Goal: Transaction & Acquisition: Purchase product/service

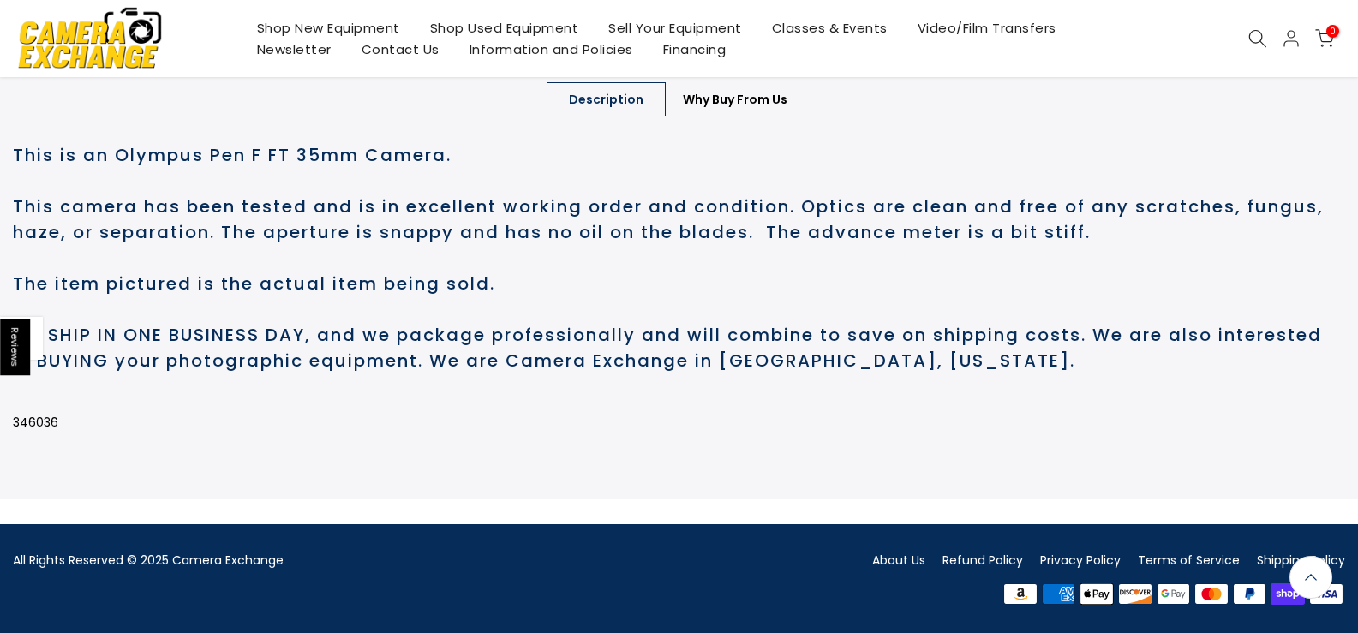
scroll to position [824, 0]
click at [897, 552] on link "About Us" at bounding box center [898, 560] width 53 height 17
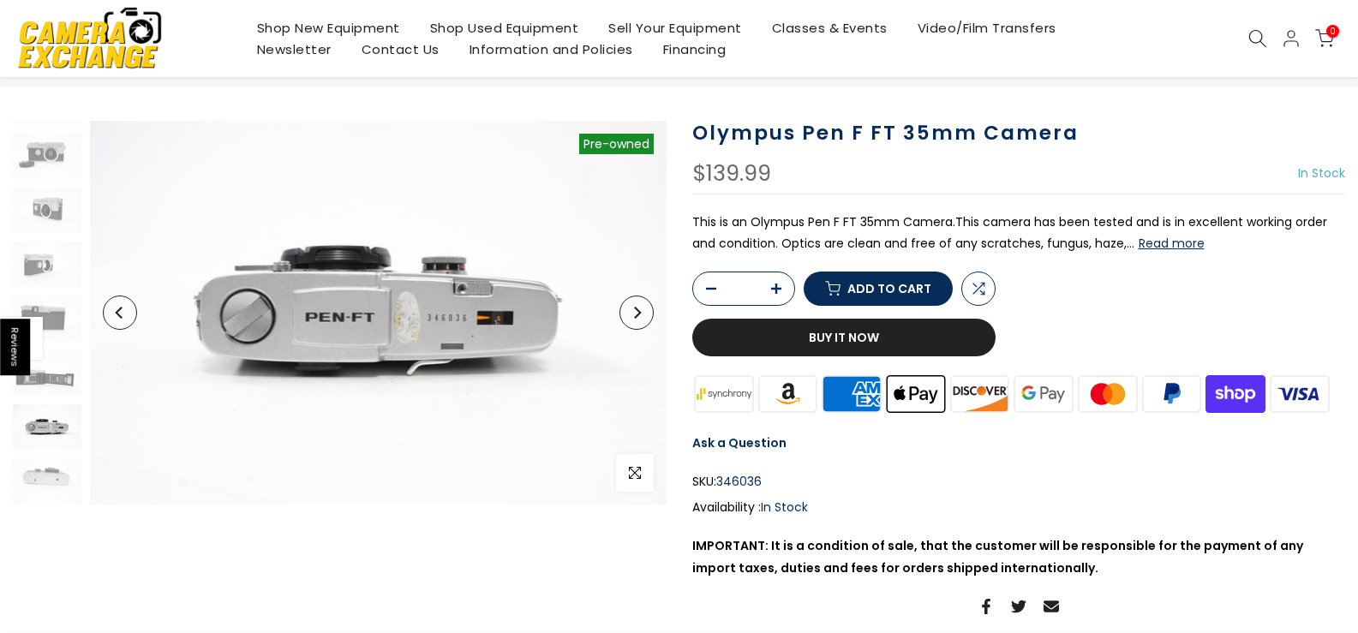
scroll to position [92, 0]
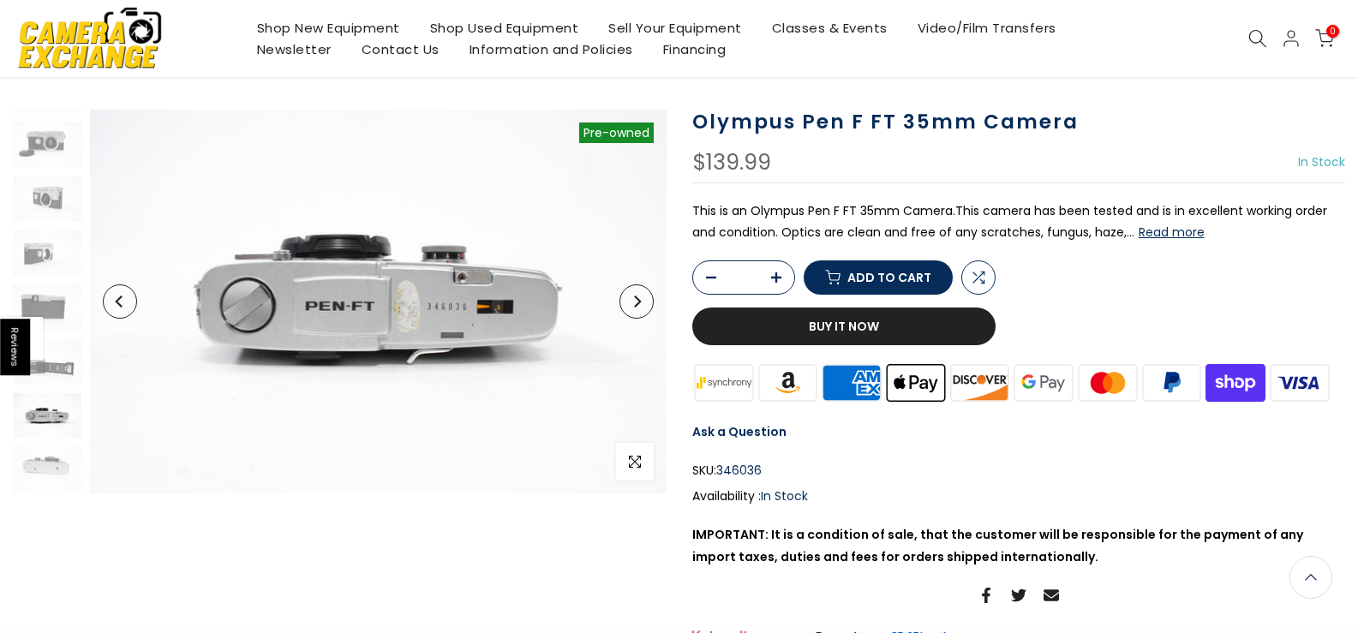
click at [633, 293] on button "Next" at bounding box center [637, 302] width 34 height 34
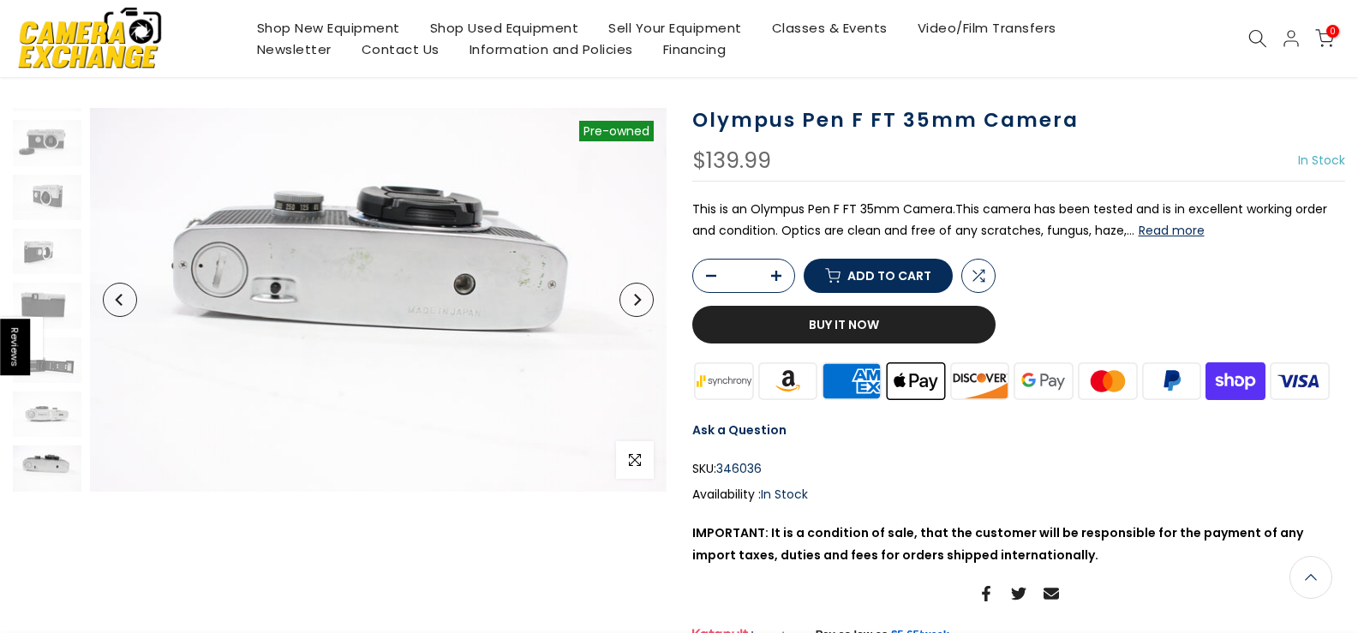
scroll to position [90, 0]
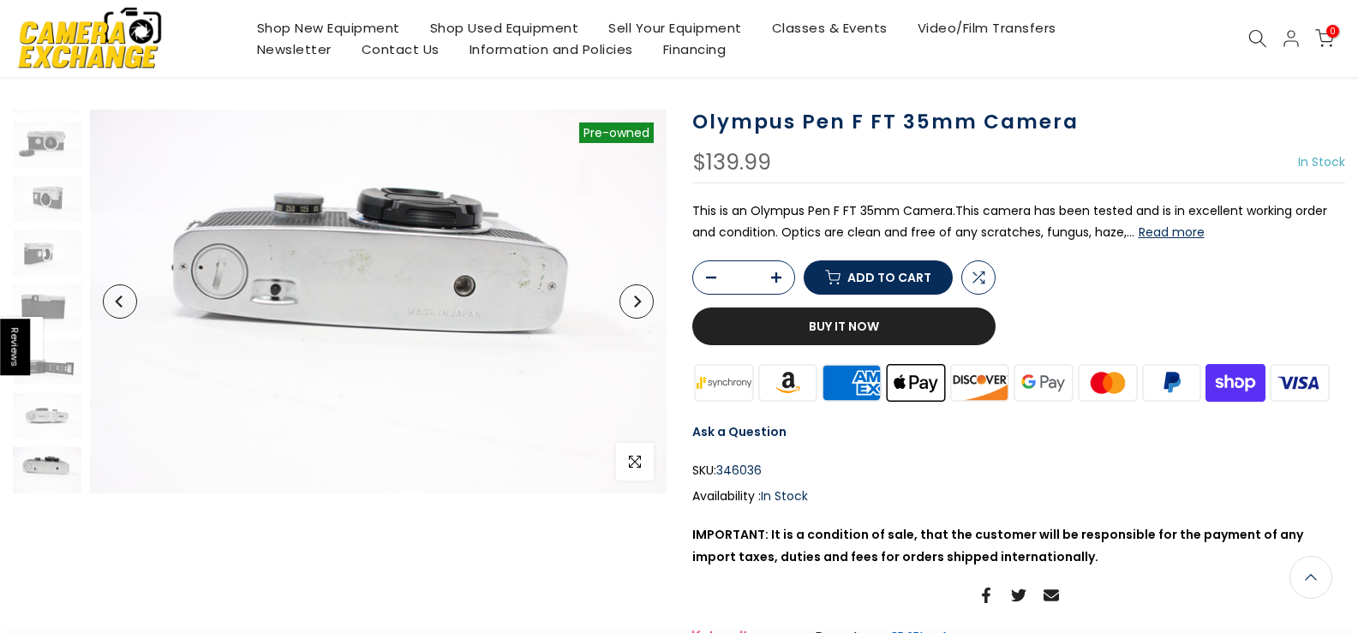
click at [633, 293] on button "Next" at bounding box center [637, 302] width 34 height 34
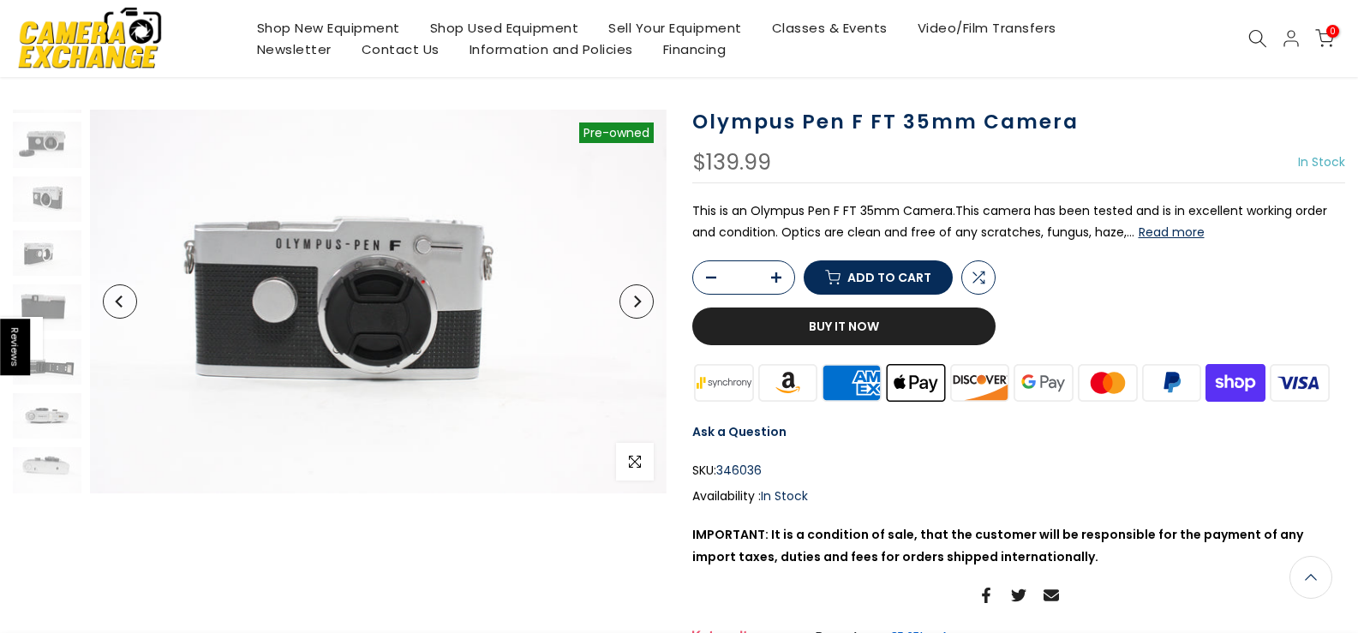
scroll to position [0, 0]
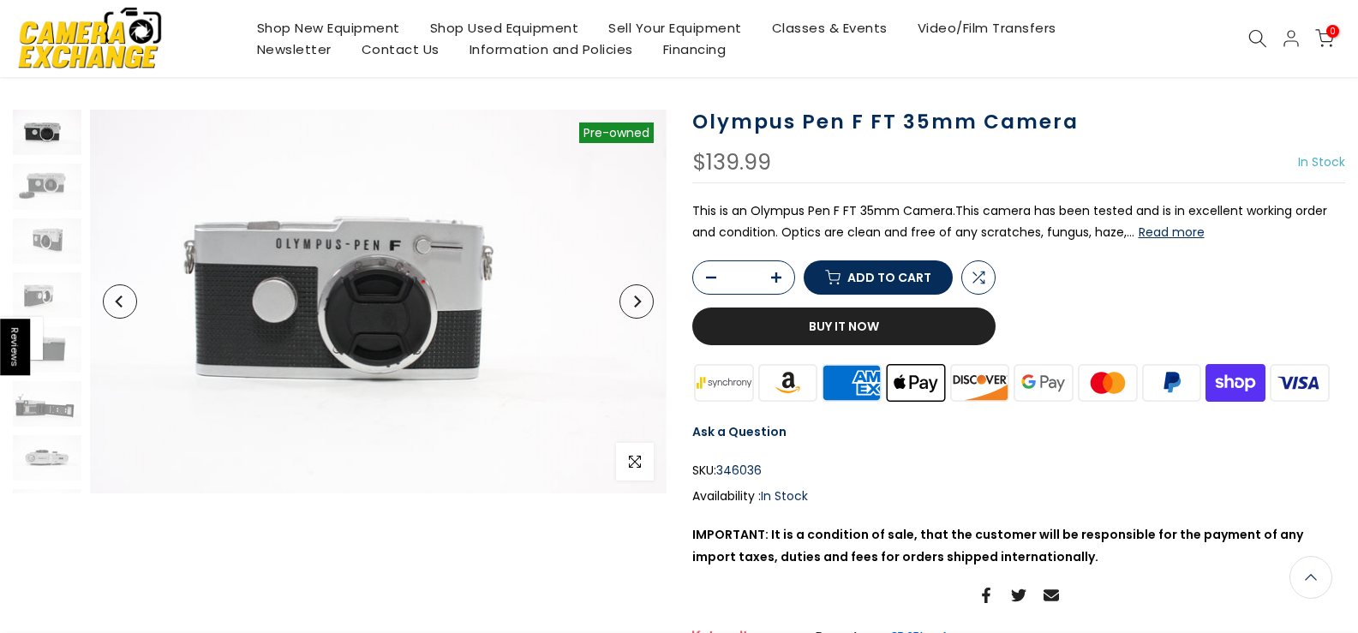
click at [633, 293] on button "Next" at bounding box center [637, 302] width 34 height 34
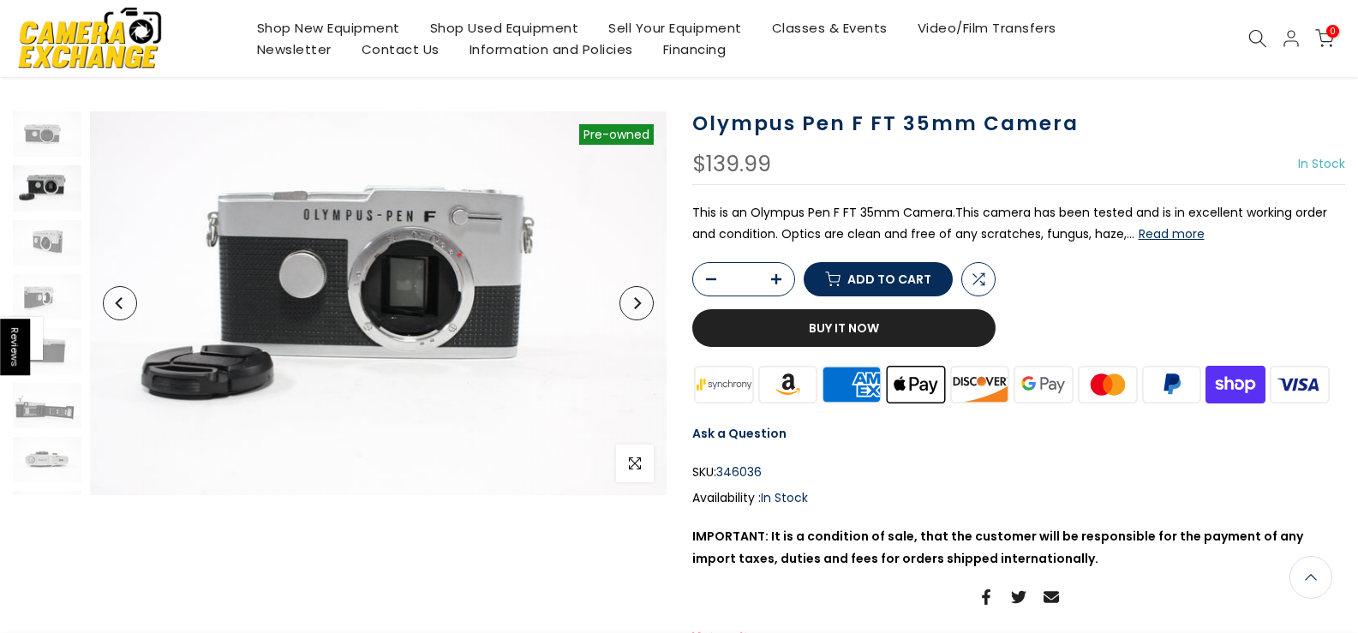
scroll to position [92, 0]
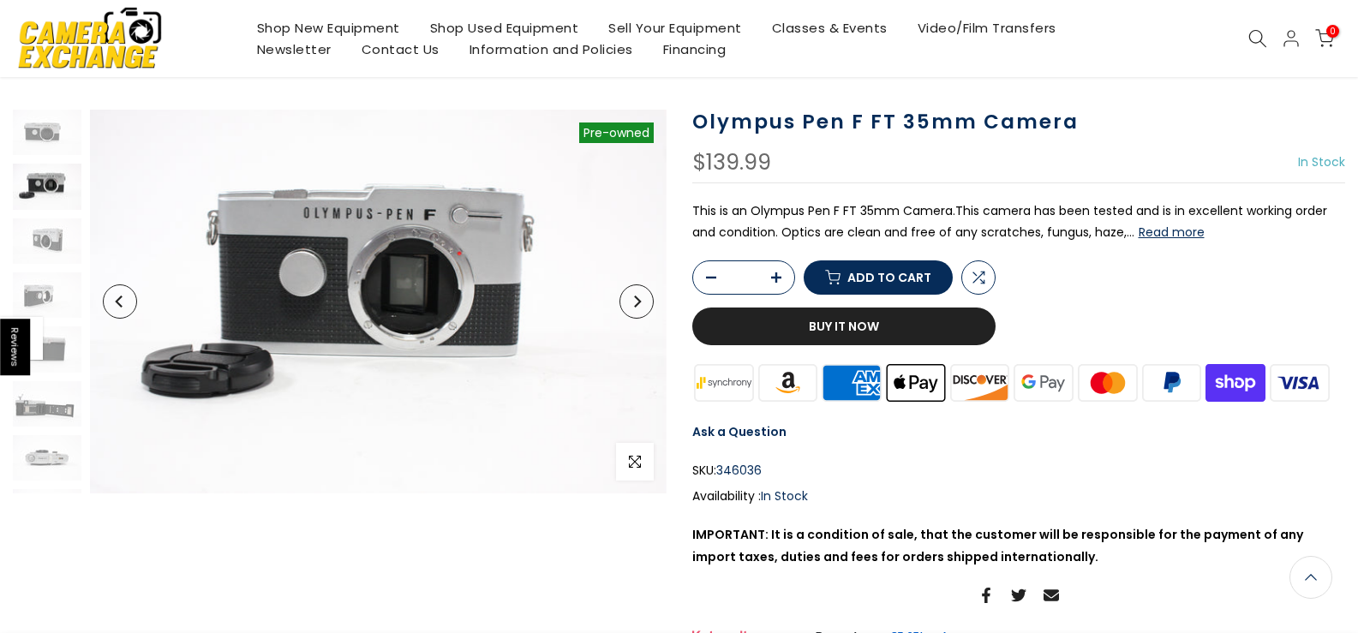
click at [633, 293] on button "Next" at bounding box center [637, 302] width 34 height 34
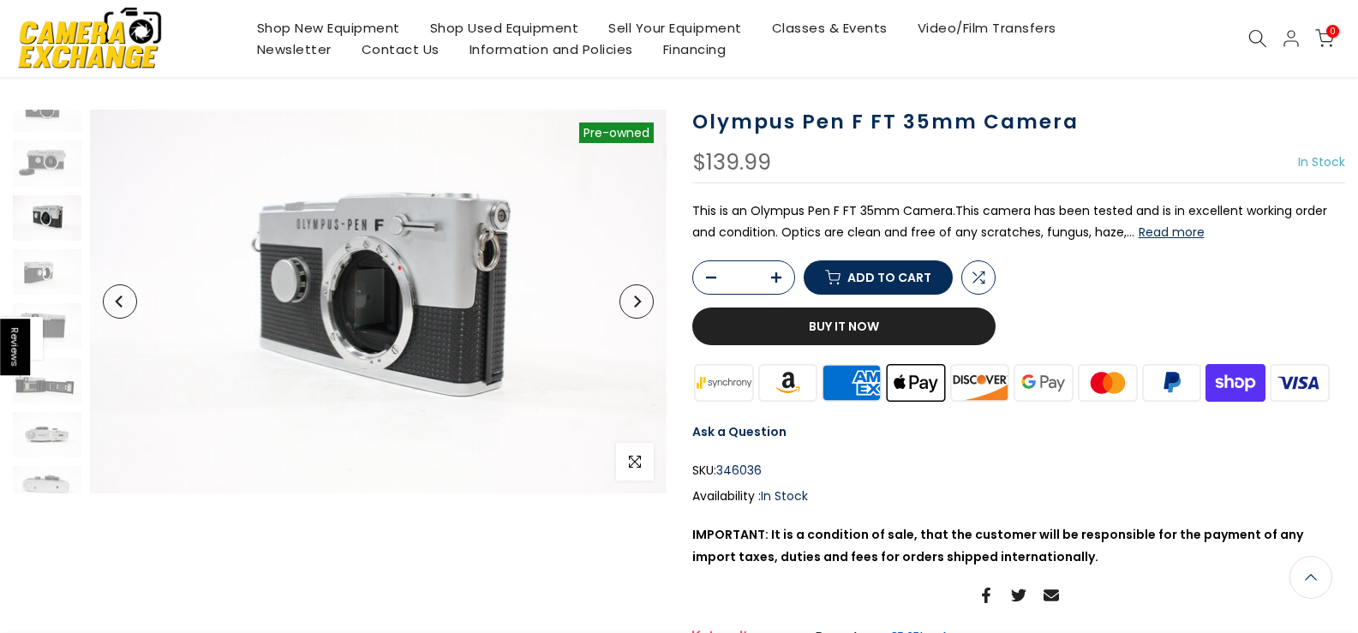
click at [633, 293] on button "Next" at bounding box center [637, 302] width 34 height 34
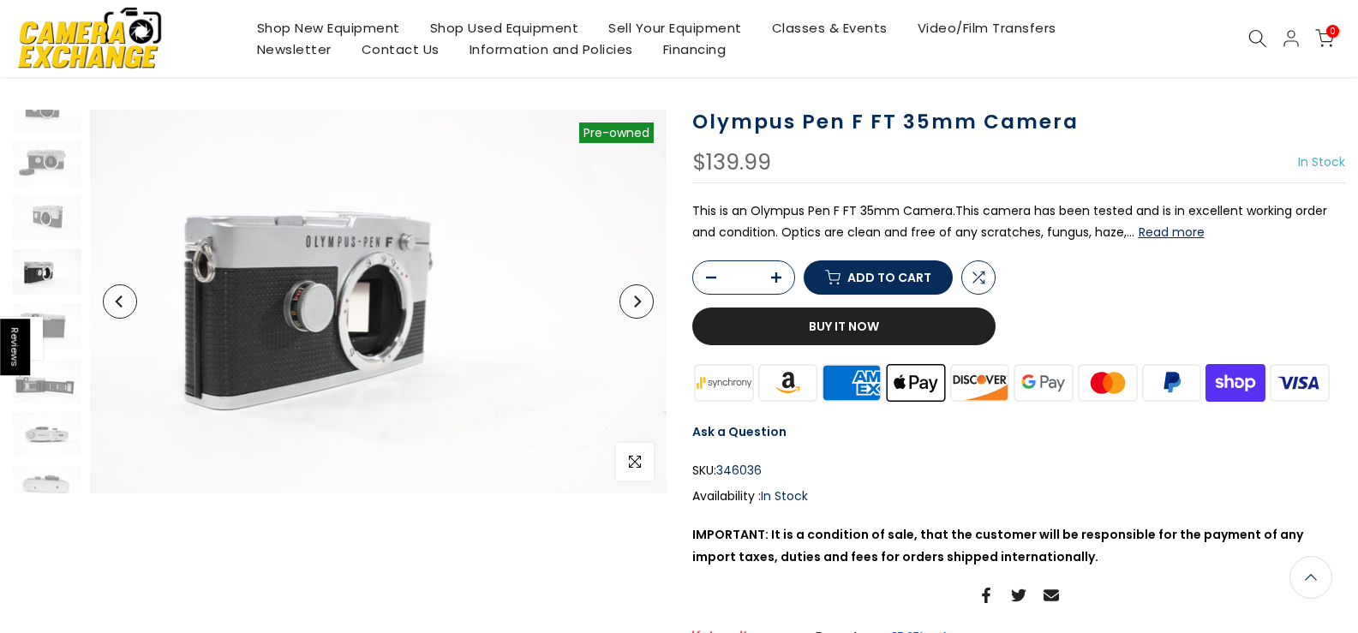
scroll to position [42, 0]
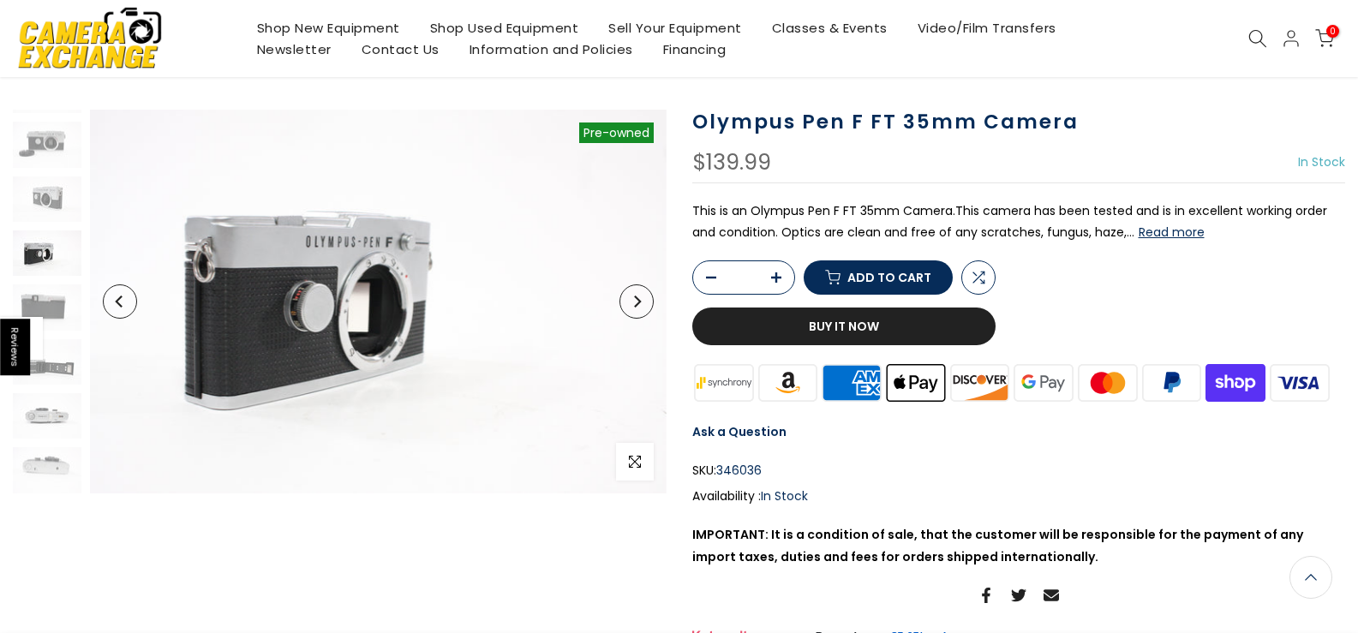
click at [633, 293] on button "Next" at bounding box center [637, 302] width 34 height 34
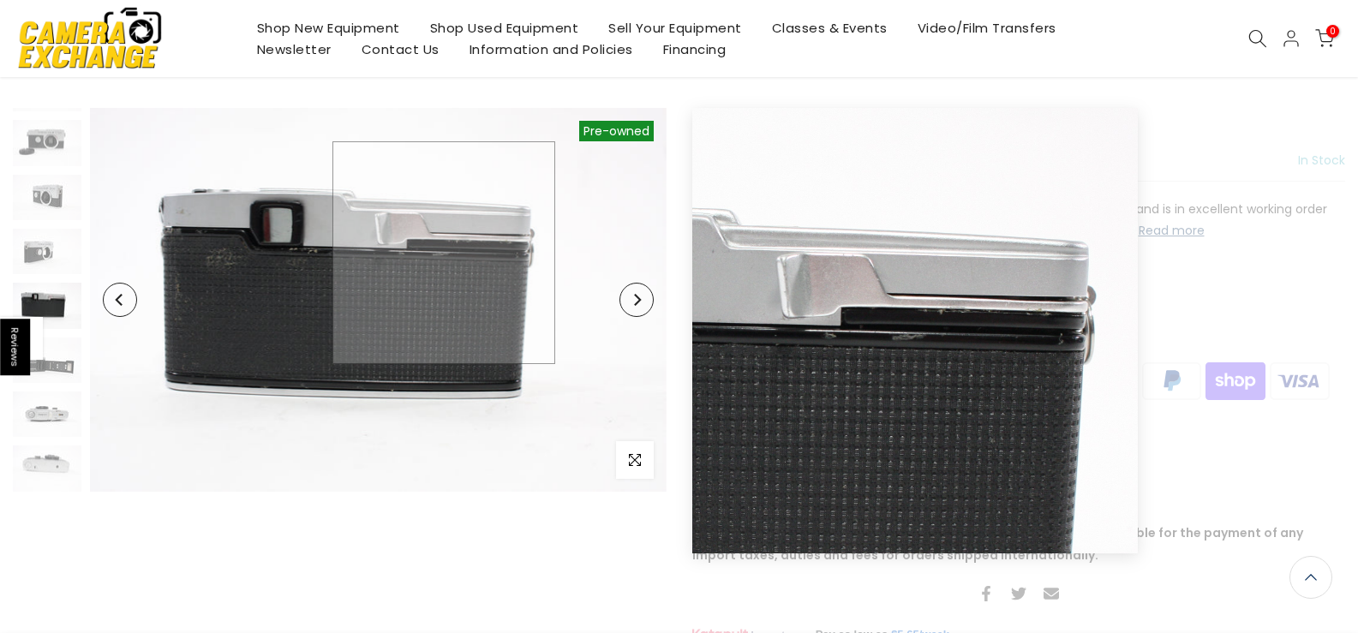
scroll to position [90, 0]
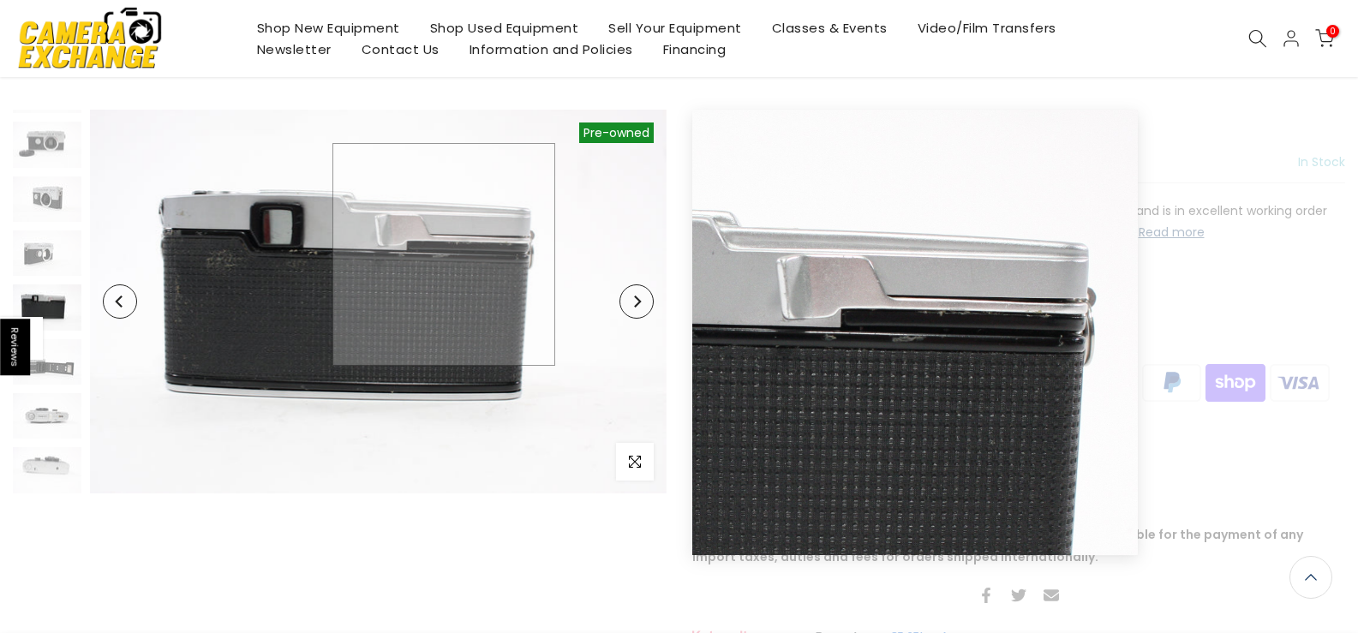
click at [444, 253] on img at bounding box center [378, 302] width 577 height 384
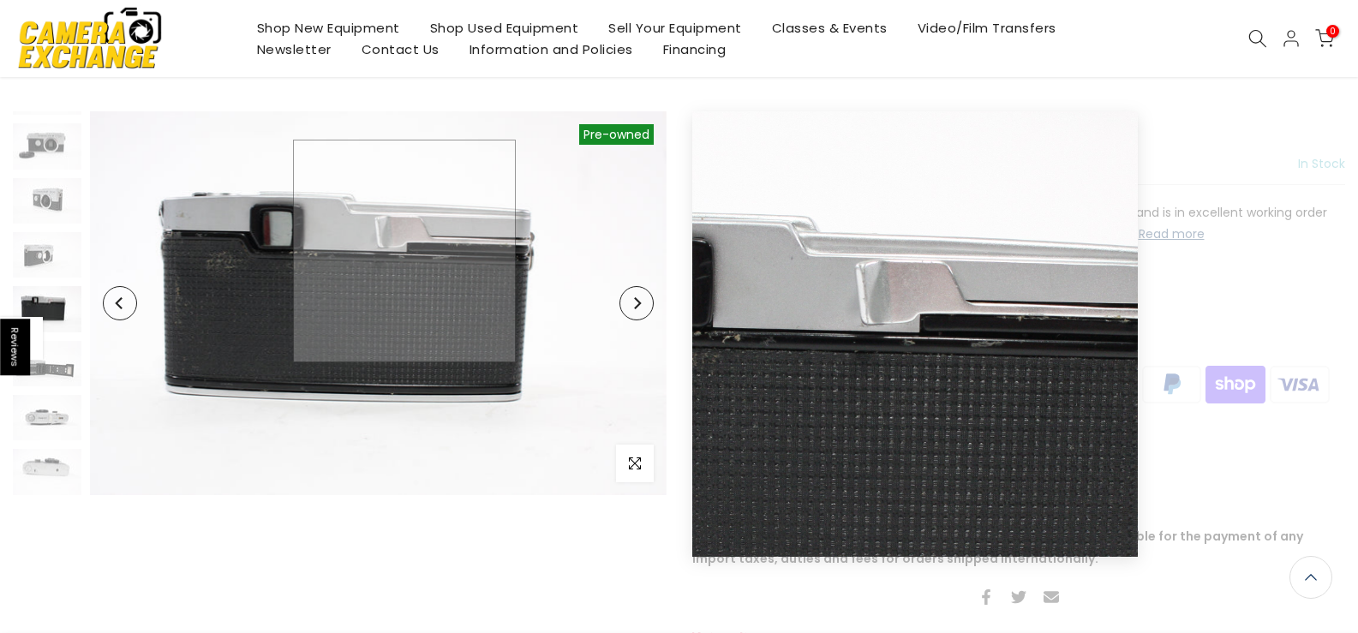
click at [405, 251] on img at bounding box center [378, 303] width 577 height 384
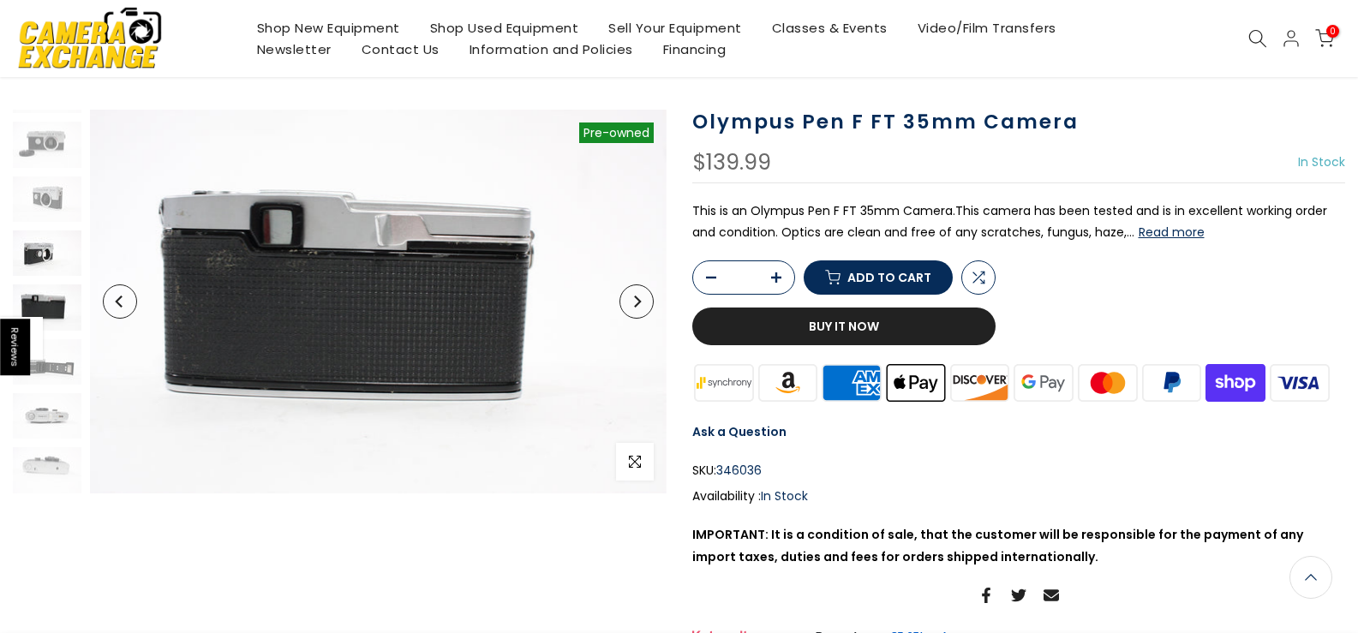
click at [52, 252] on img at bounding box center [47, 253] width 69 height 45
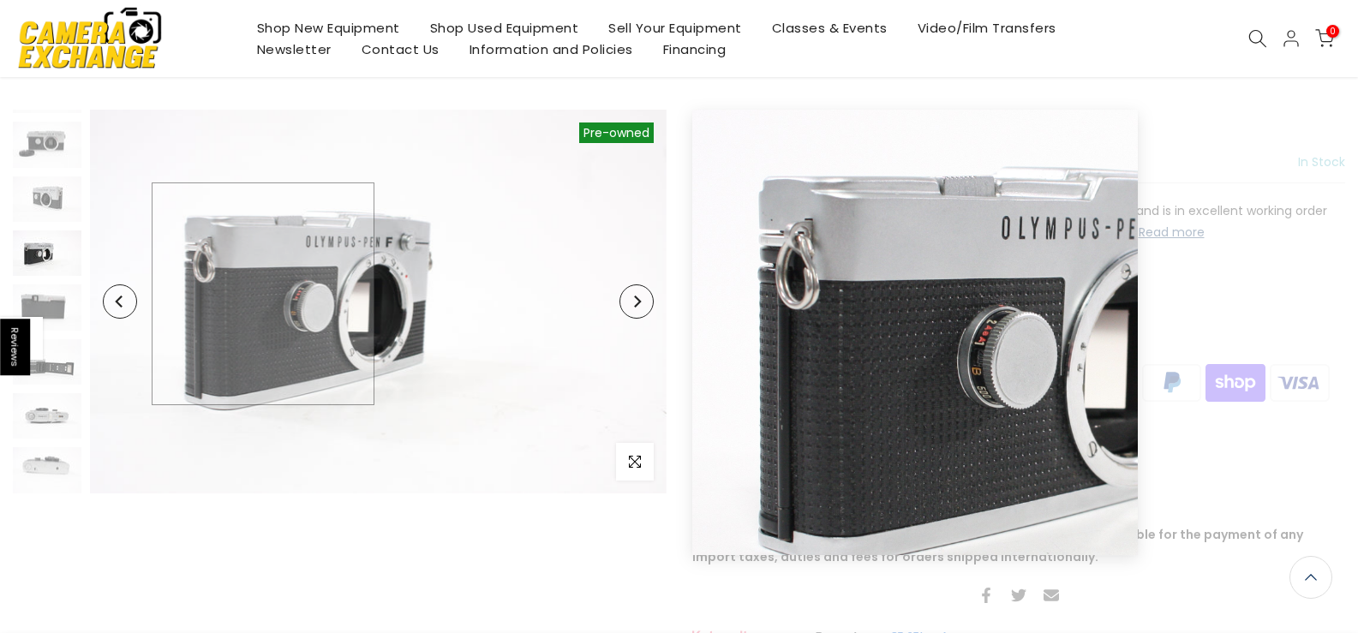
click at [265, 296] on img at bounding box center [378, 302] width 577 height 384
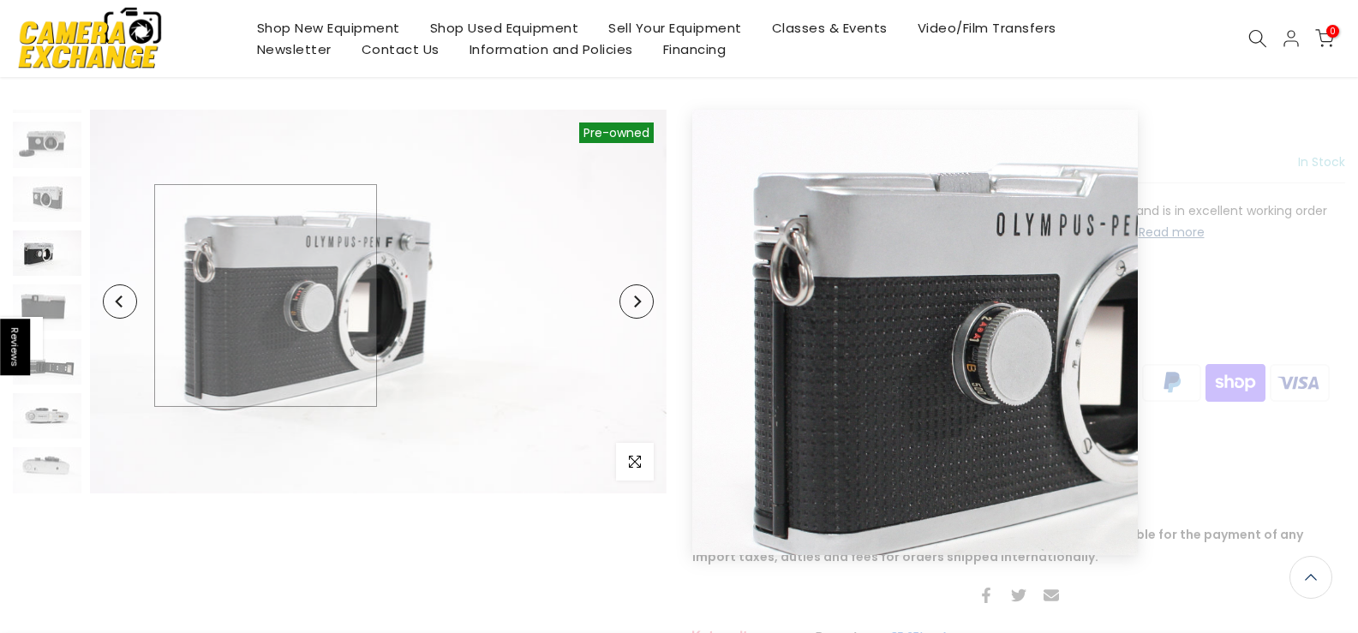
scroll to position [90, 0]
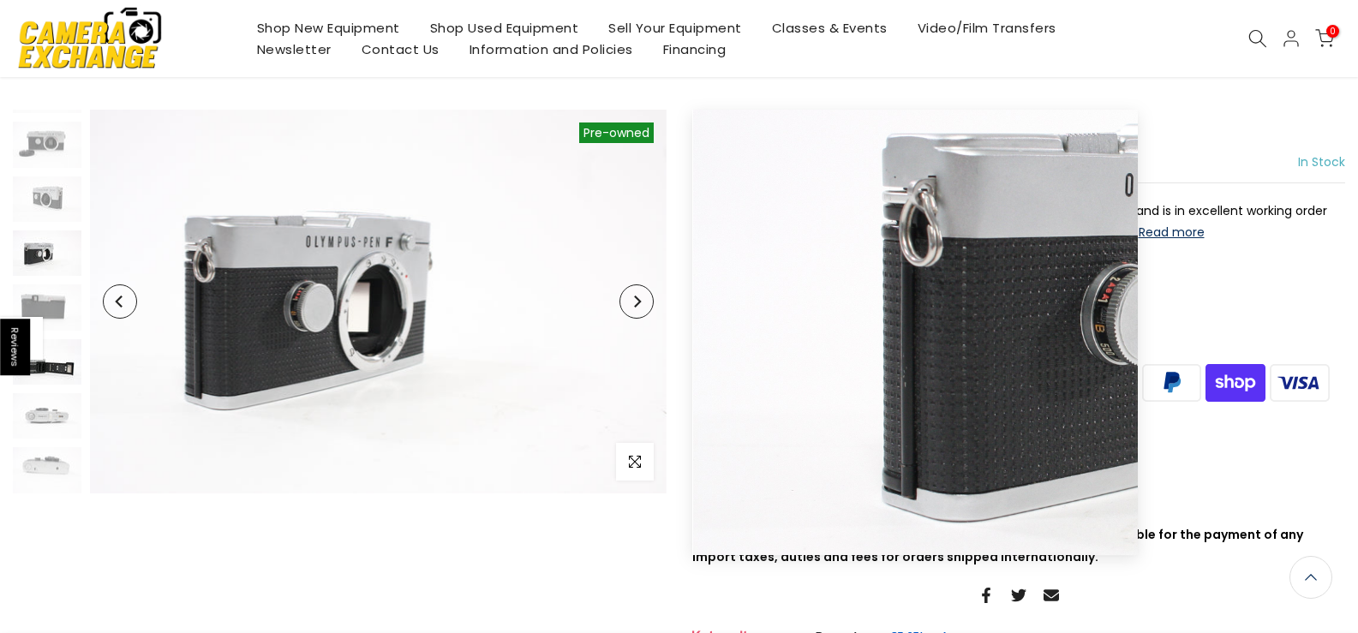
click at [51, 368] on img at bounding box center [47, 361] width 69 height 45
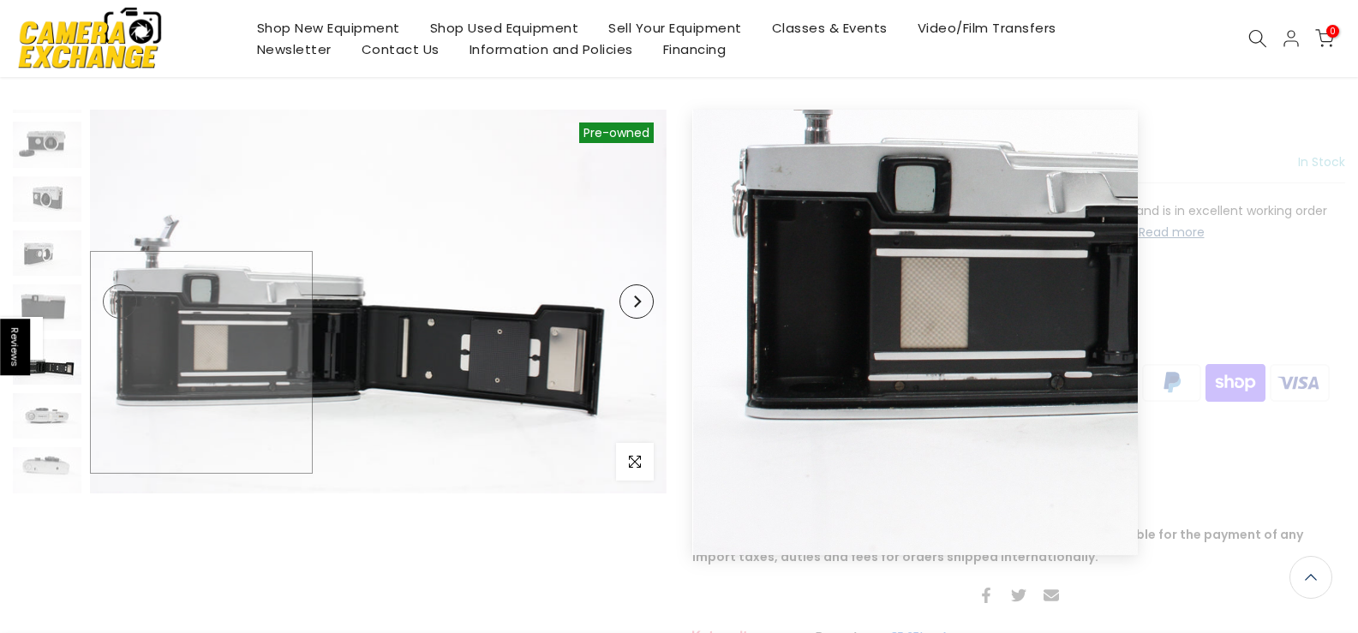
click at [194, 363] on img at bounding box center [378, 302] width 577 height 384
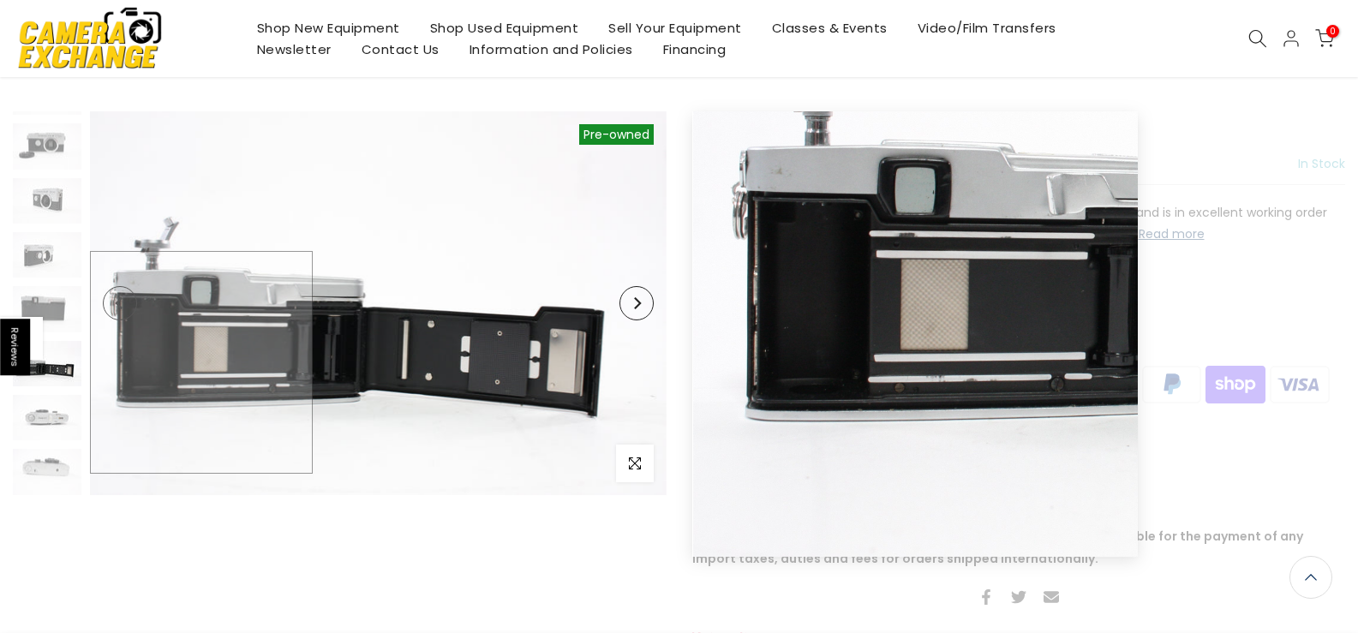
scroll to position [92, 0]
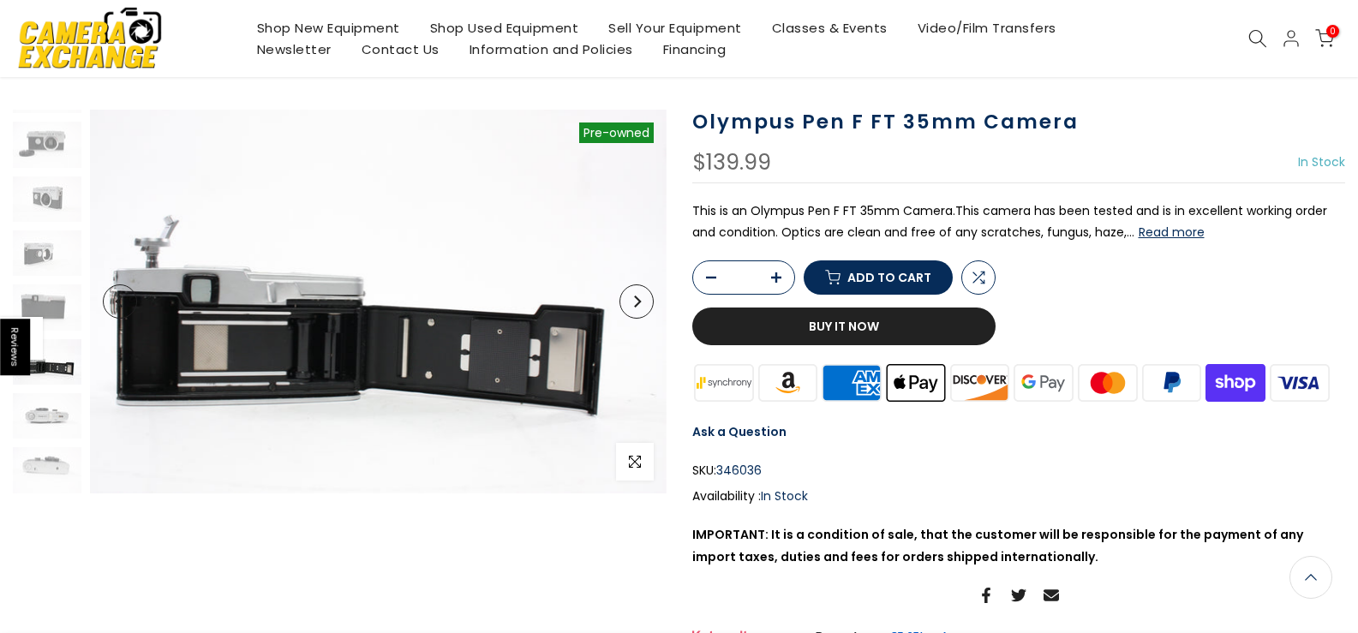
click at [638, 305] on icon "Next" at bounding box center [637, 302] width 7 height 12
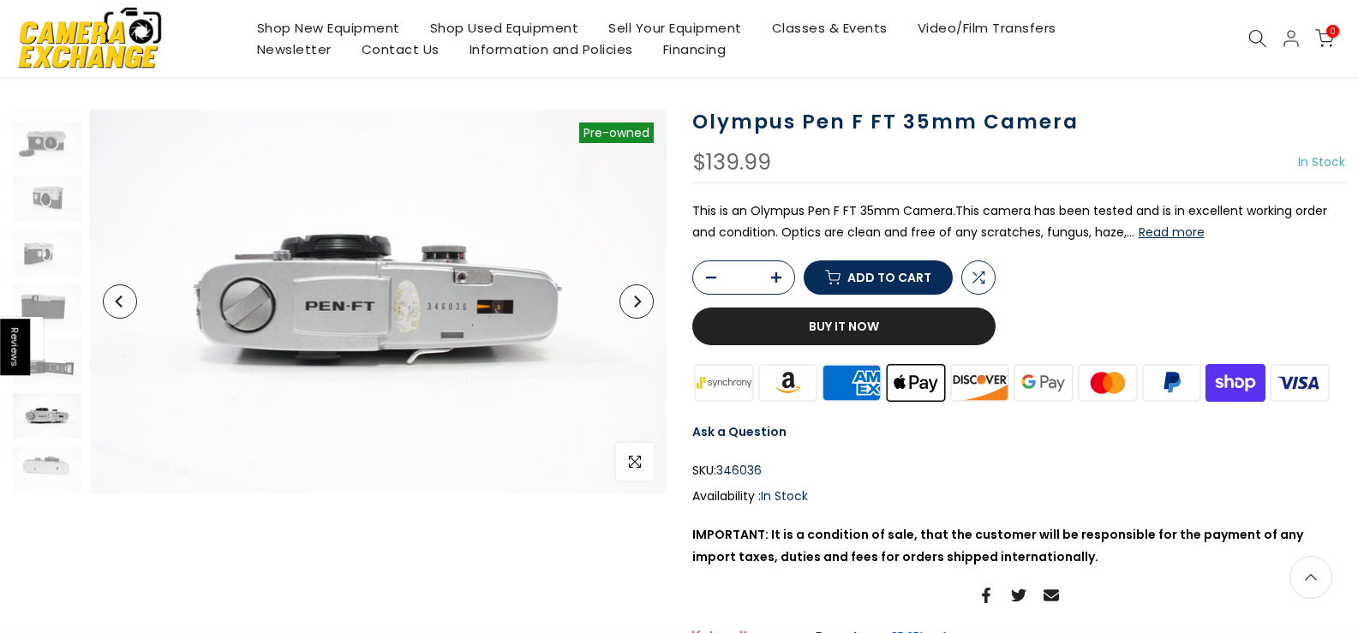
scroll to position [90, 0]
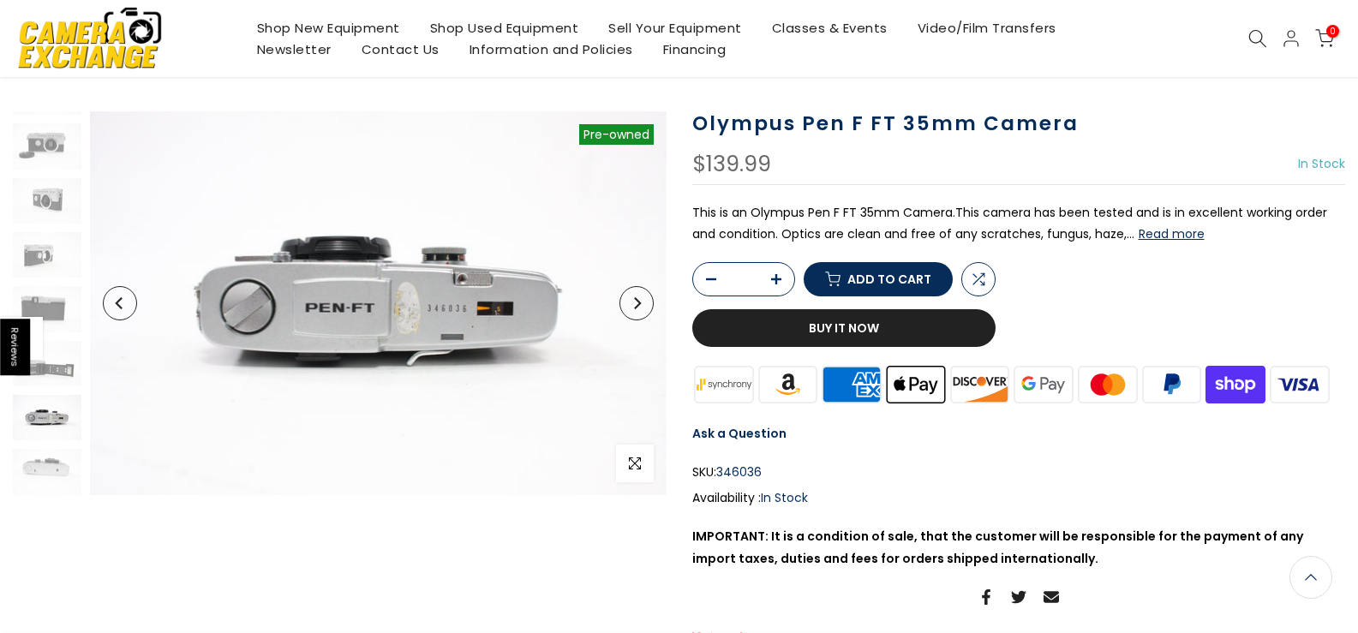
click at [46, 408] on img at bounding box center [47, 417] width 69 height 45
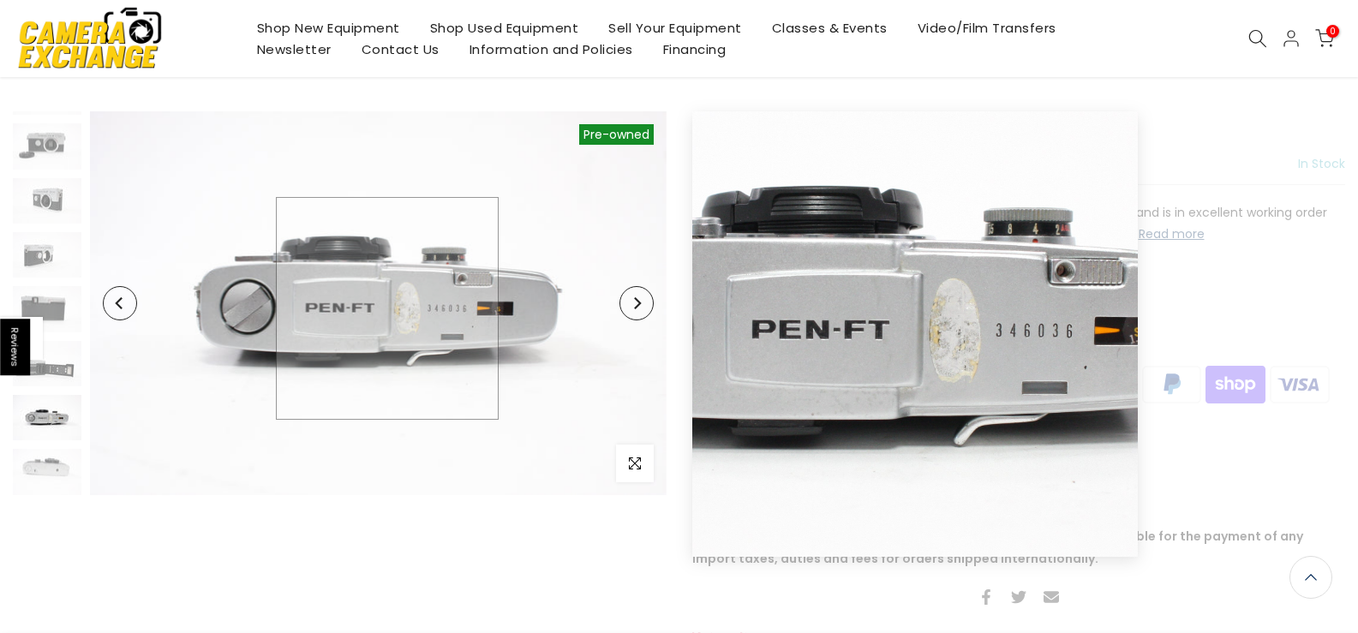
click at [387, 309] on img at bounding box center [378, 303] width 577 height 384
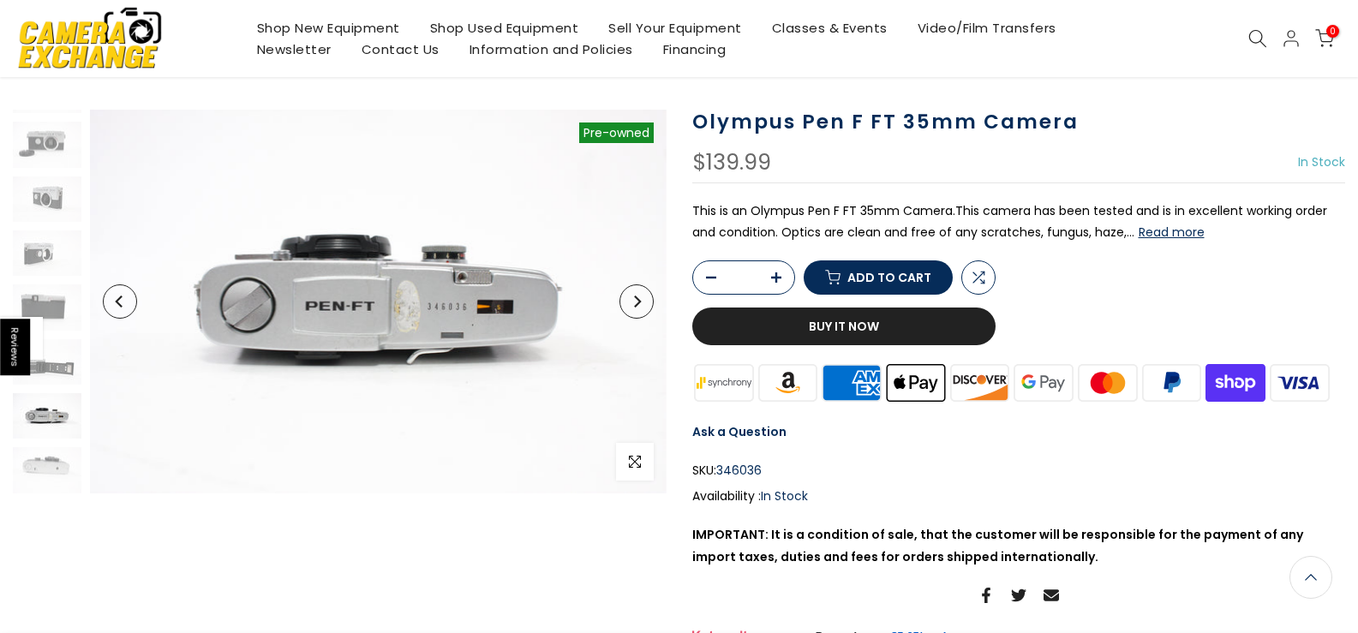
click at [49, 417] on img at bounding box center [47, 415] width 69 height 45
click at [36, 461] on img at bounding box center [47, 469] width 69 height 45
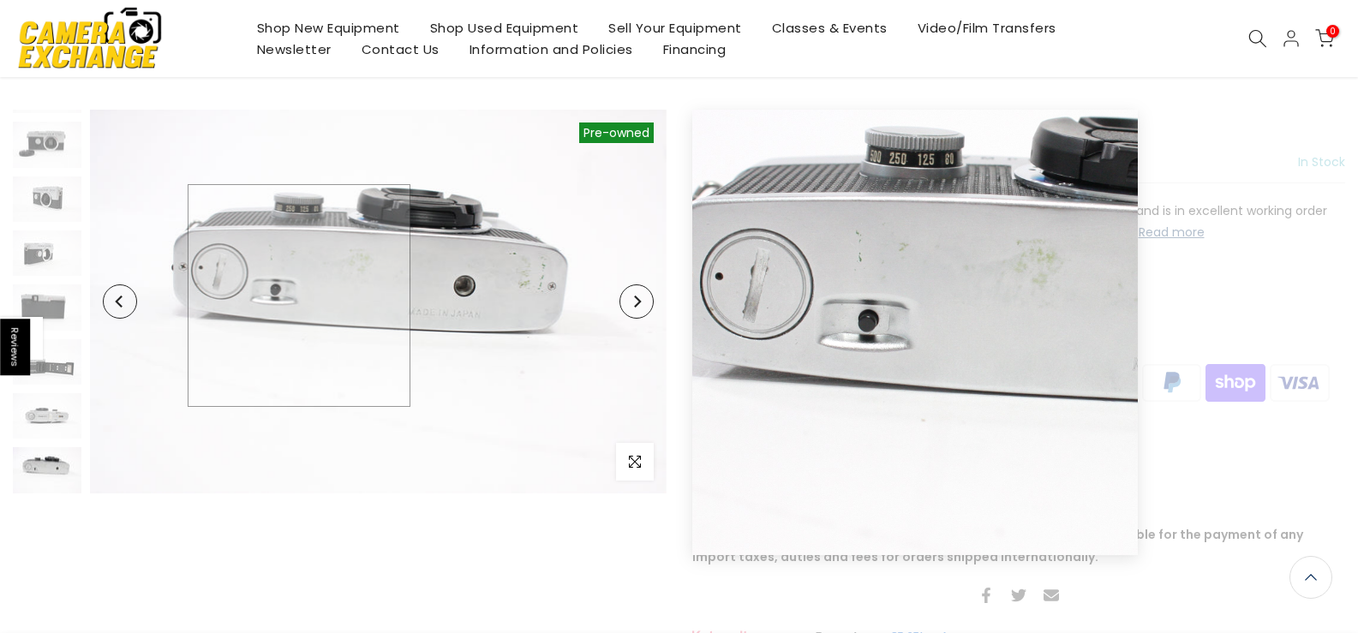
click at [300, 295] on img at bounding box center [378, 302] width 577 height 384
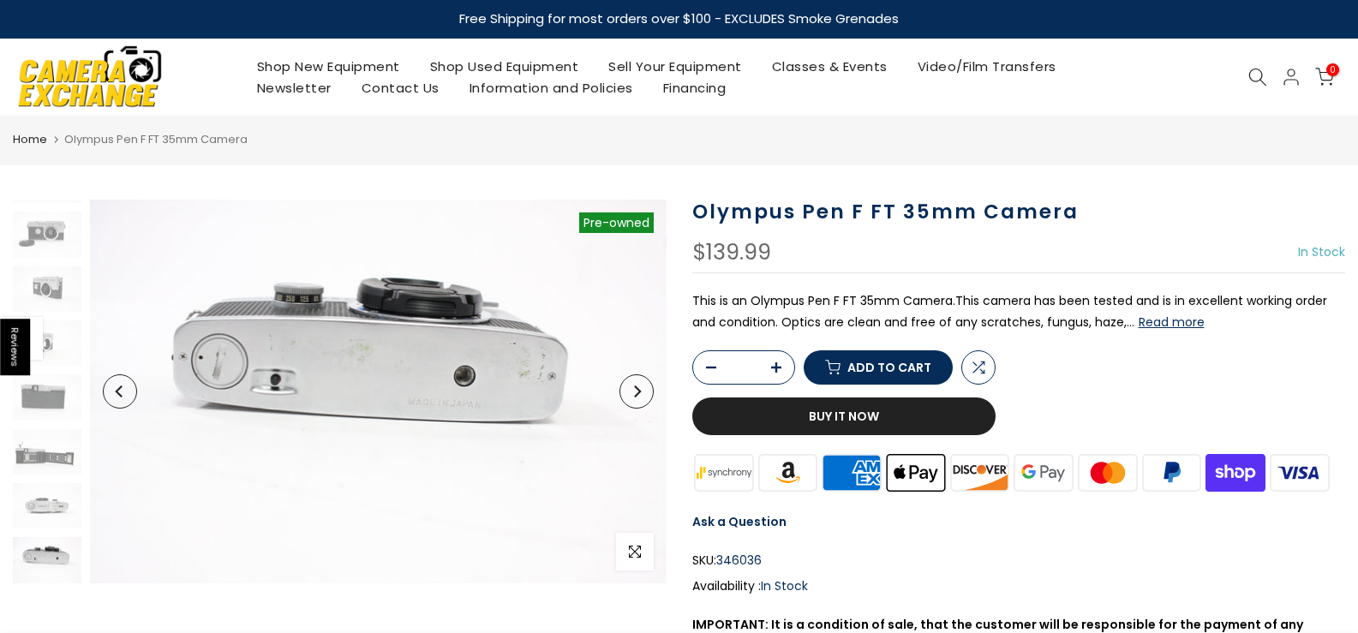
scroll to position [0, 0]
click at [471, 60] on link "Shop Used Equipment" at bounding box center [504, 66] width 179 height 21
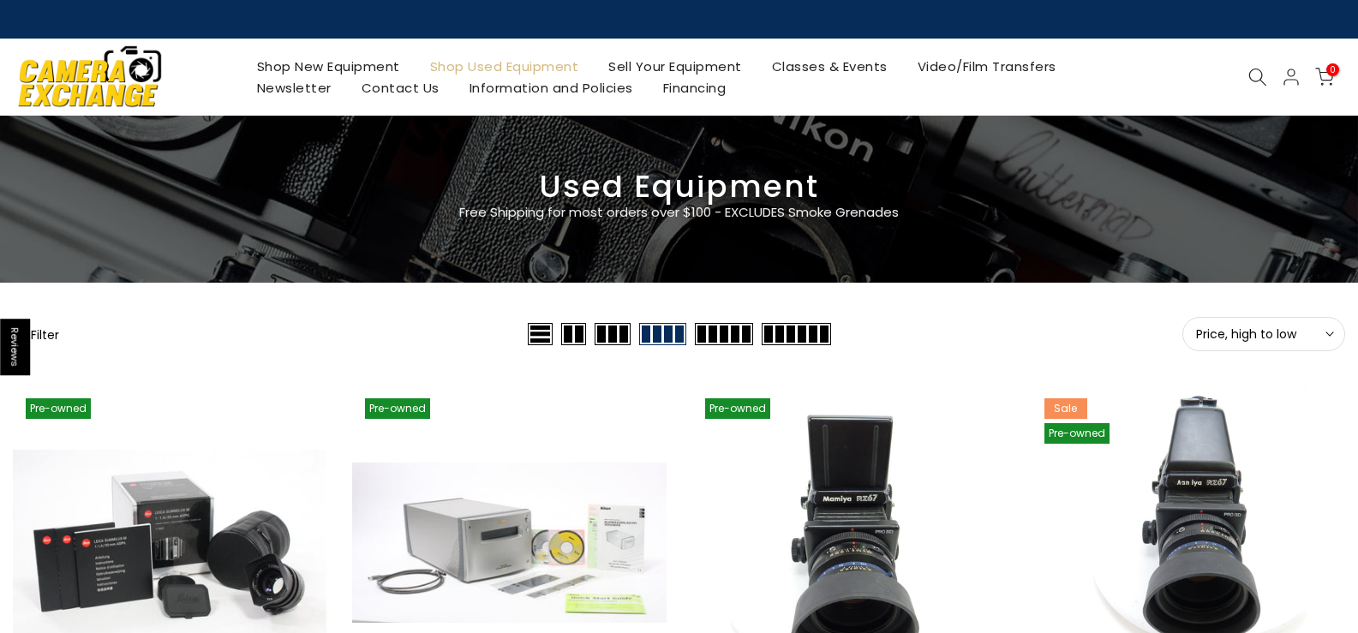
click at [521, 64] on link "Shop Used Equipment" at bounding box center [504, 66] width 179 height 21
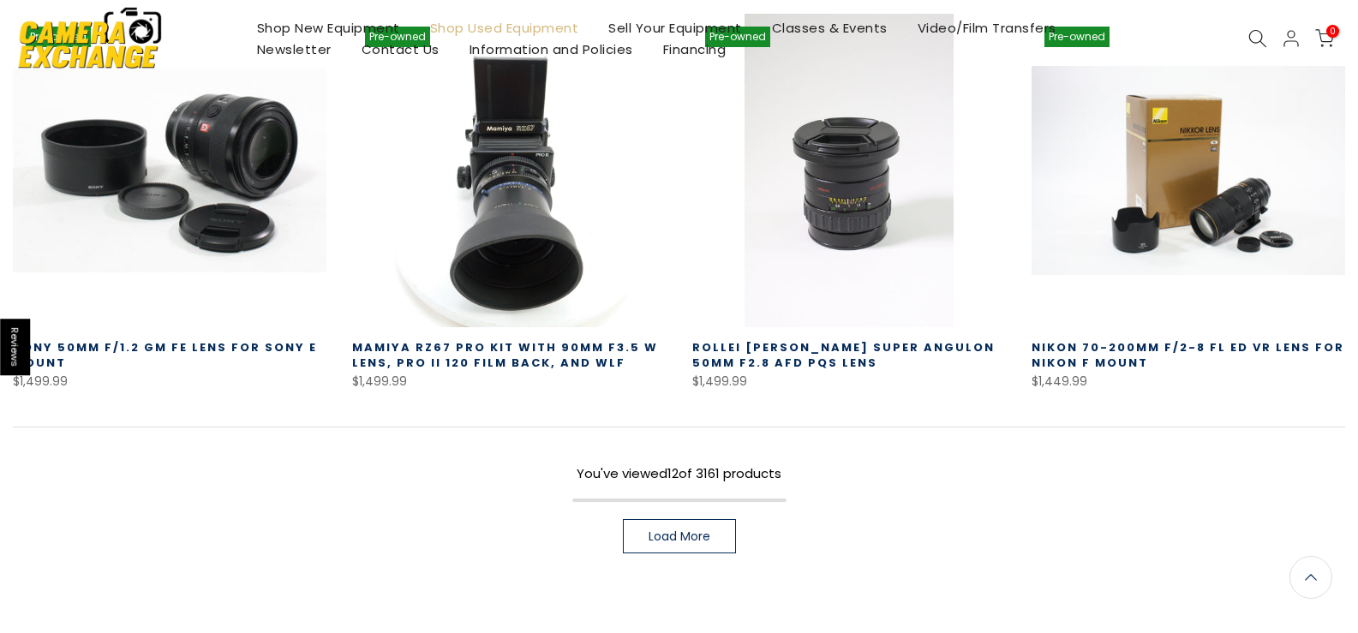
scroll to position [1238, 0]
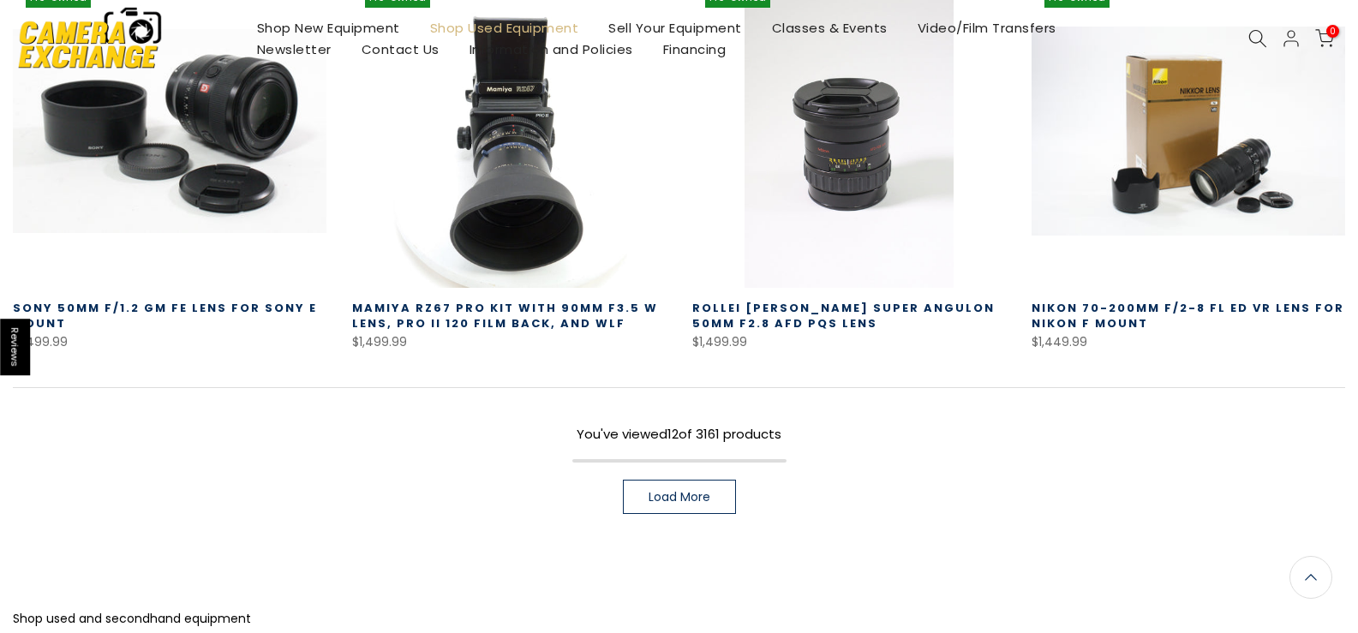
click at [686, 491] on span "Load More" at bounding box center [680, 497] width 62 height 12
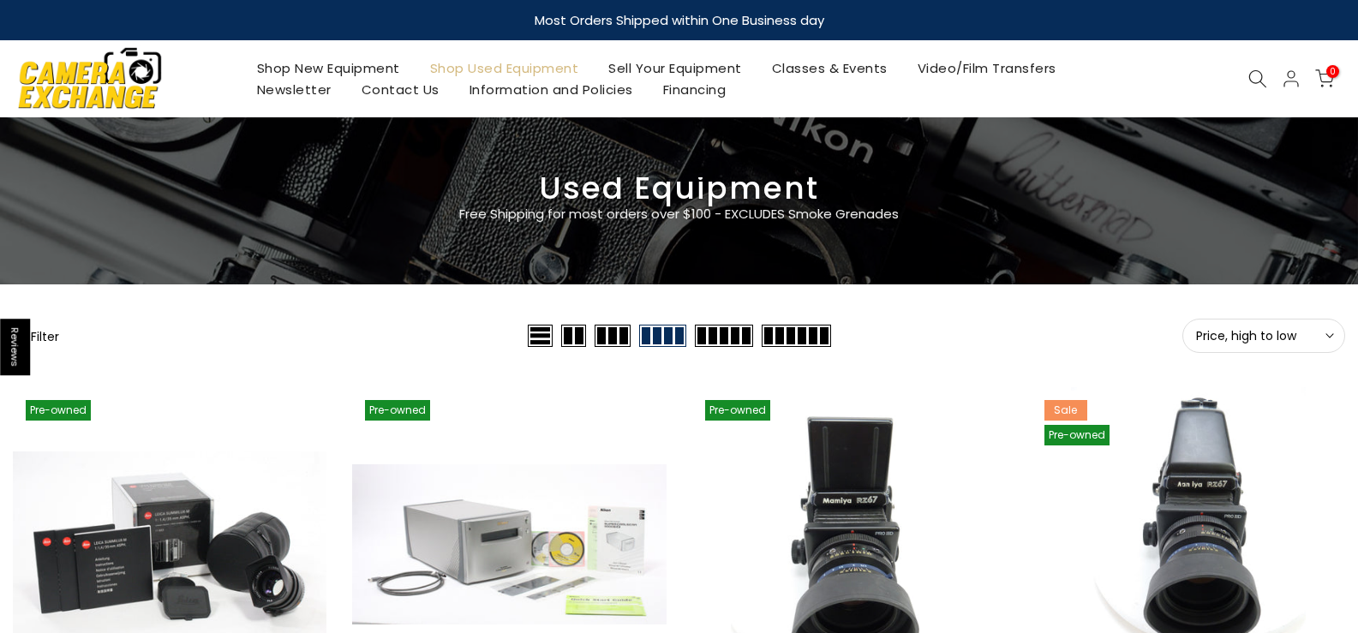
click at [1251, 75] on icon at bounding box center [1258, 78] width 19 height 19
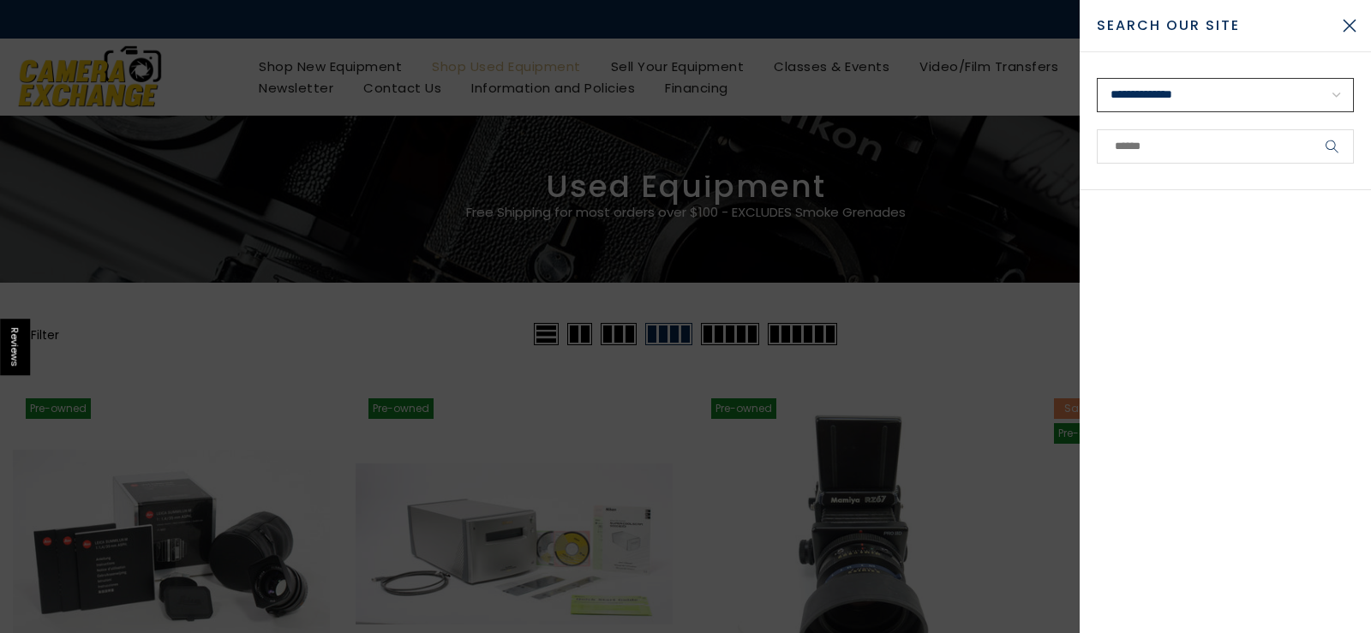
click at [1339, 95] on select "**********" at bounding box center [1225, 95] width 257 height 34
select select "**********"
click at [1097, 78] on select "**********" at bounding box center [1225, 95] width 257 height 34
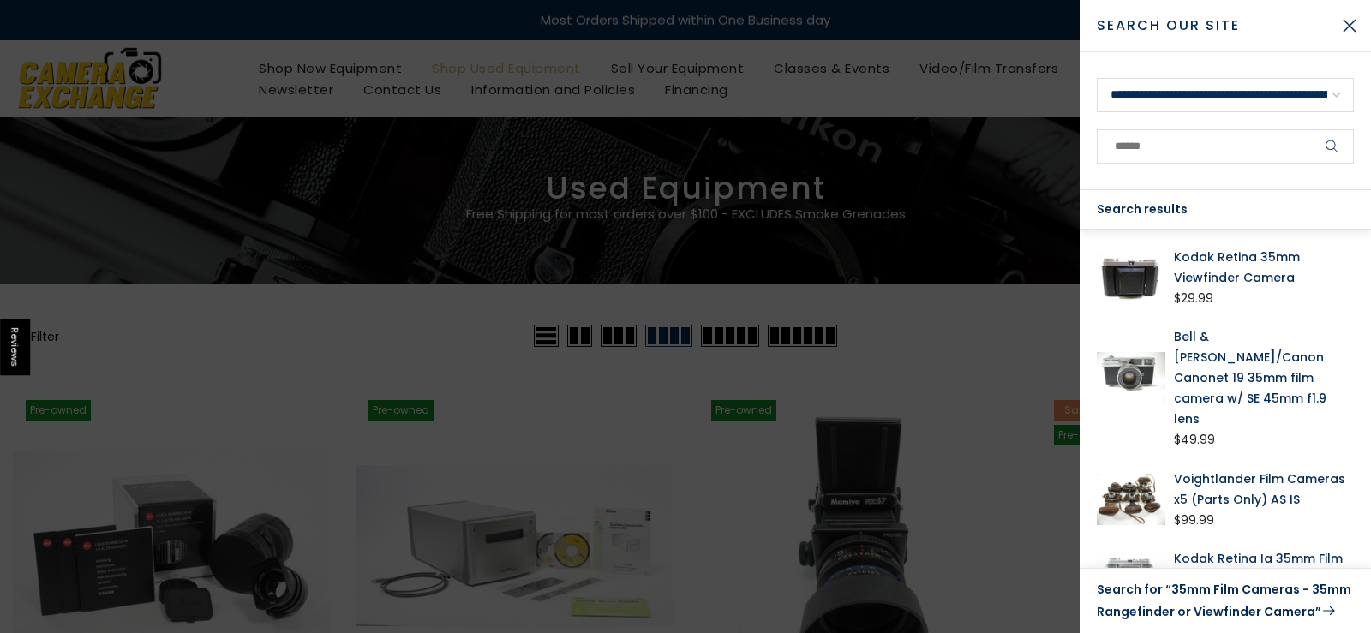
click at [954, 314] on div at bounding box center [685, 316] width 1371 height 633
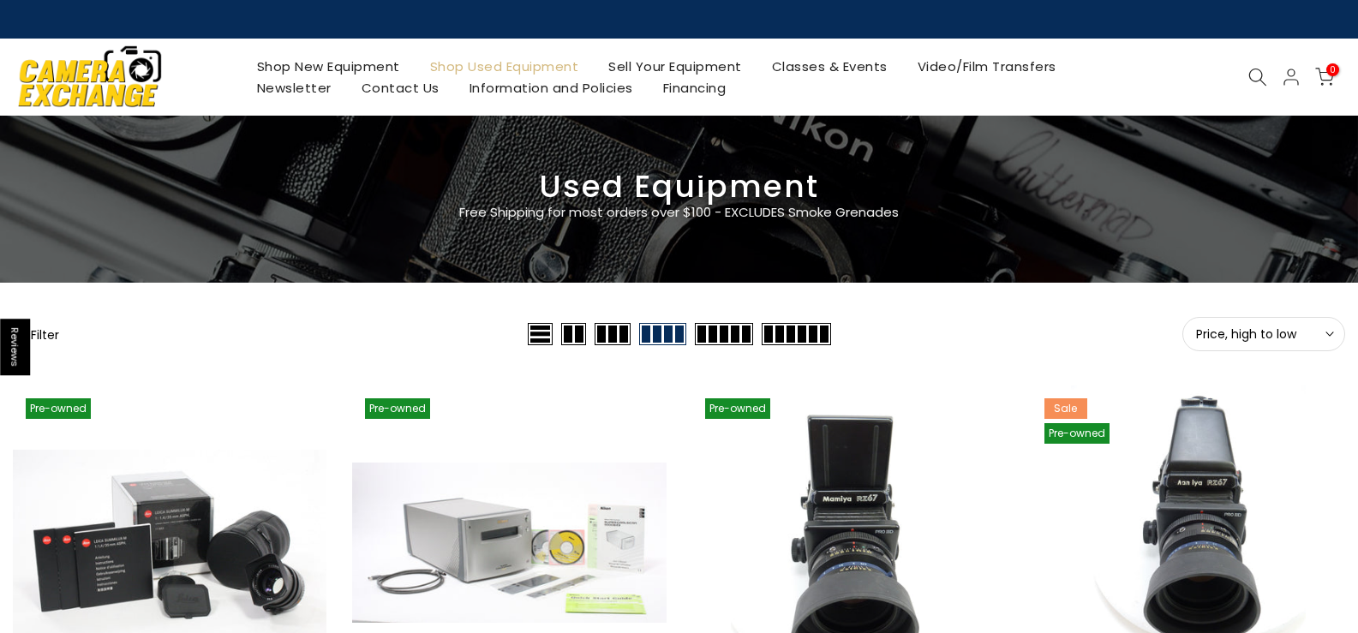
click at [1250, 70] on icon at bounding box center [1258, 77] width 19 height 19
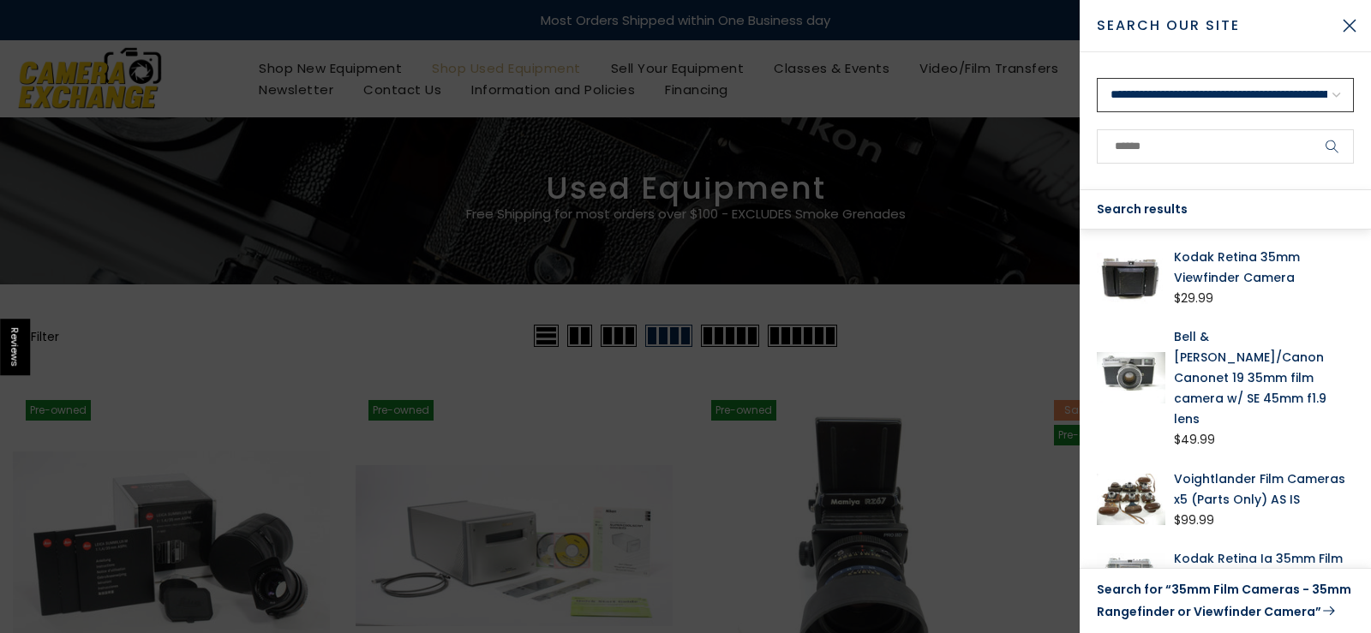
click at [1337, 94] on select "**********" at bounding box center [1225, 95] width 257 height 34
click at [1097, 78] on select "**********" at bounding box center [1225, 95] width 257 height 34
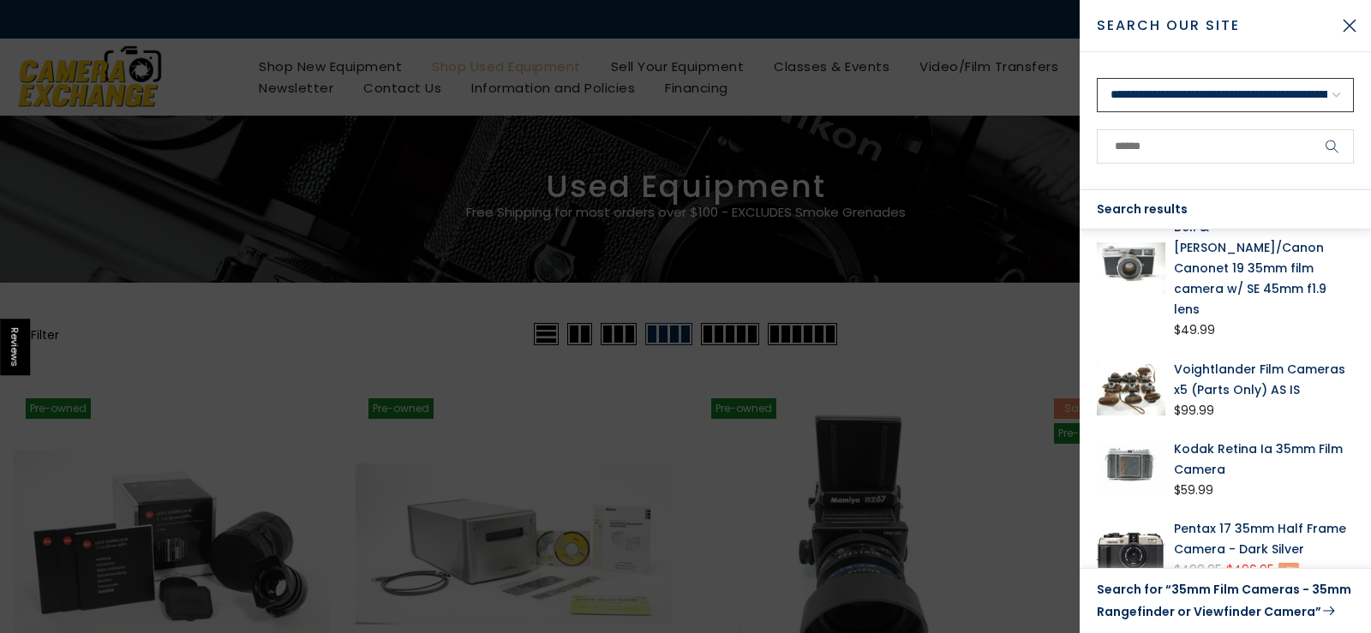
scroll to position [142, 0]
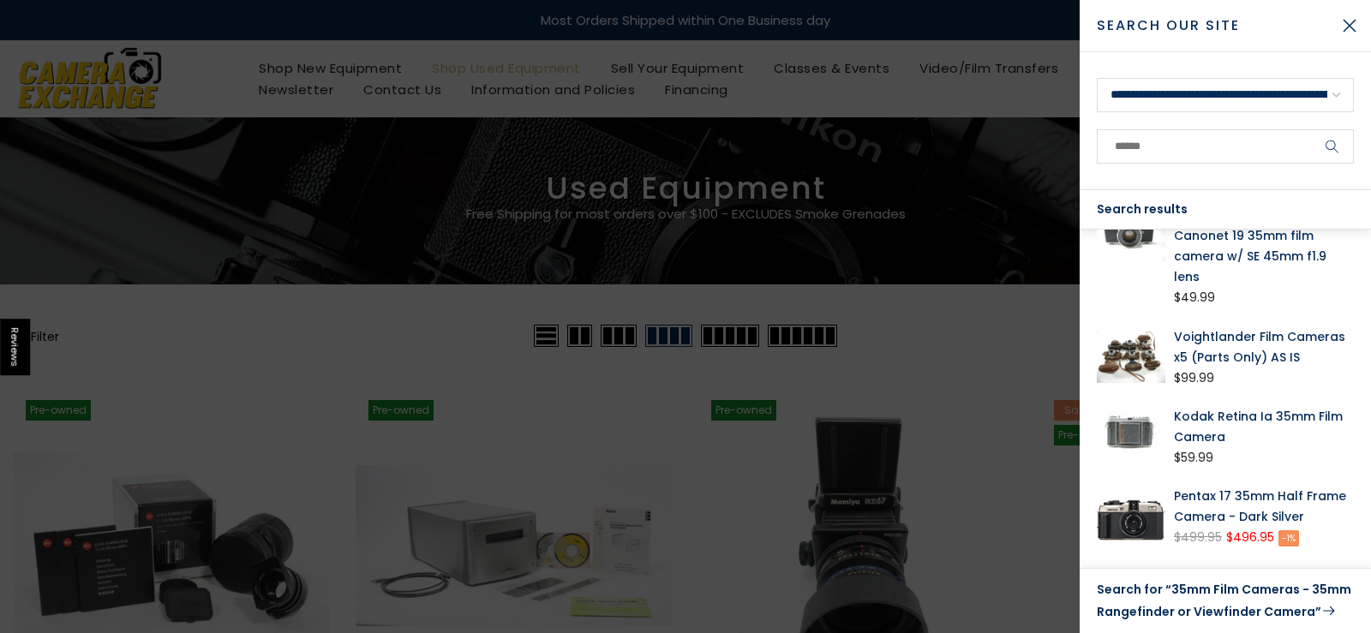
click at [1212, 609] on link "Search for “35mm Film Cameras - 35mm Rangefinder or Viewfinder Camera”" at bounding box center [1225, 601] width 257 height 44
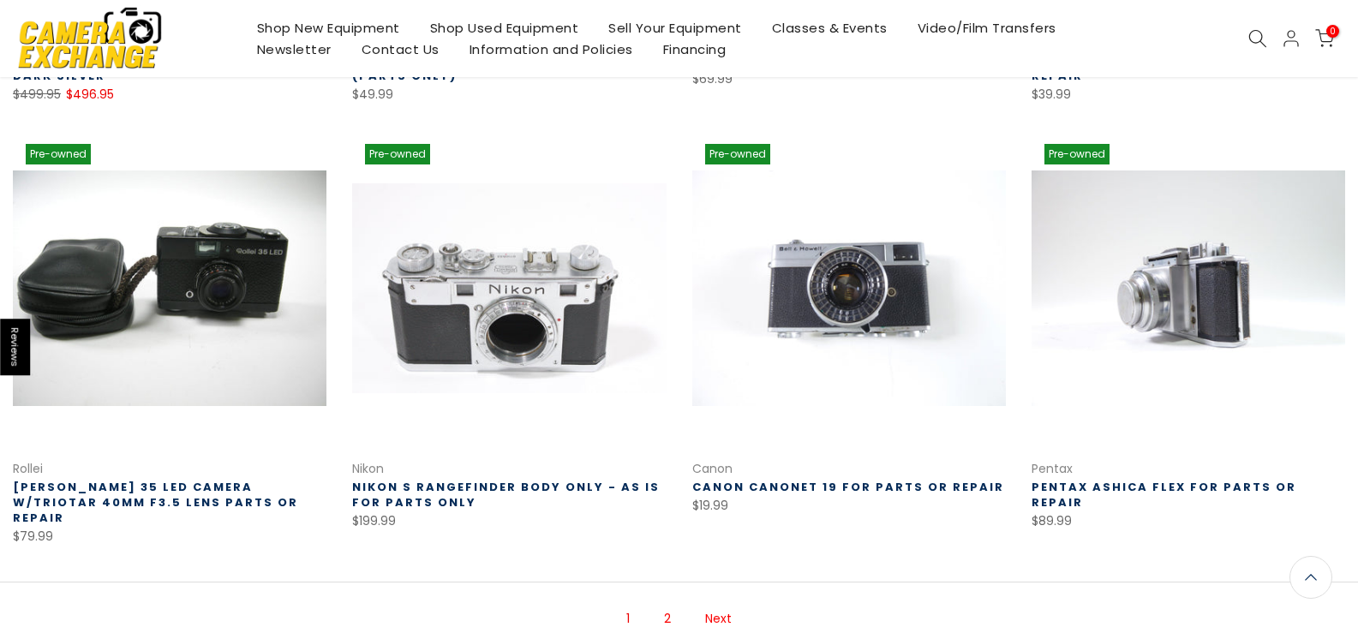
scroll to position [1141, 0]
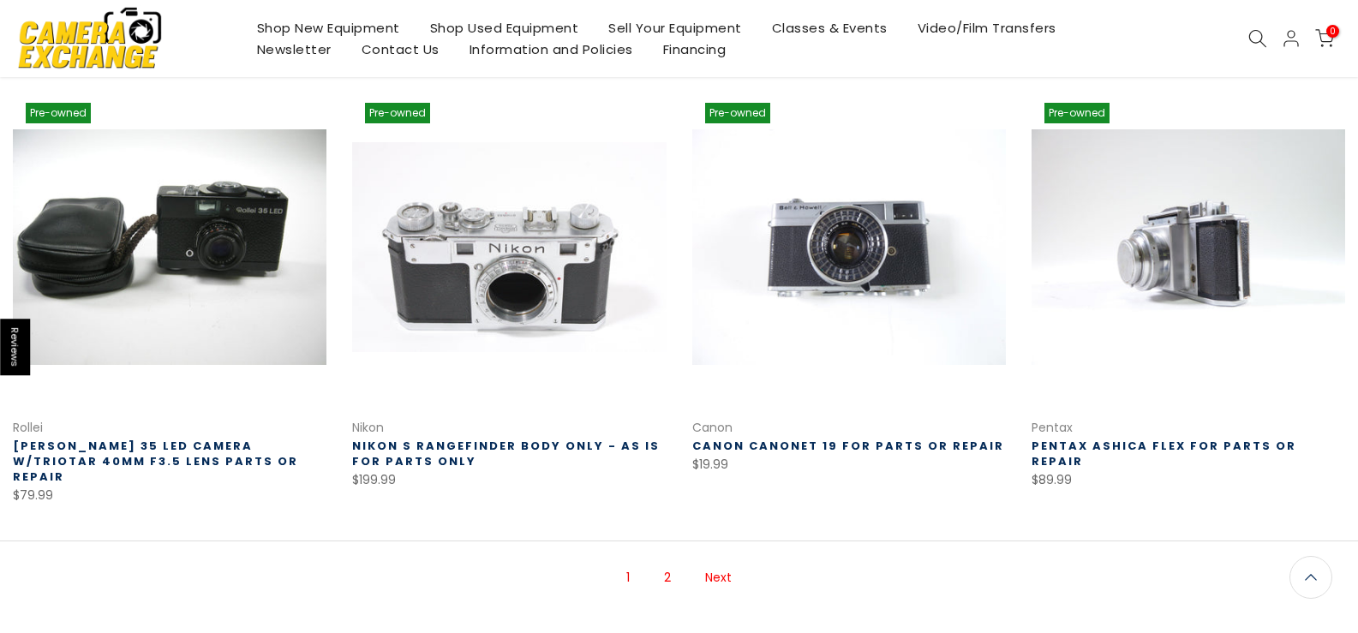
click at [727, 563] on link "Next" at bounding box center [719, 578] width 44 height 30
